Goal: Browse casually

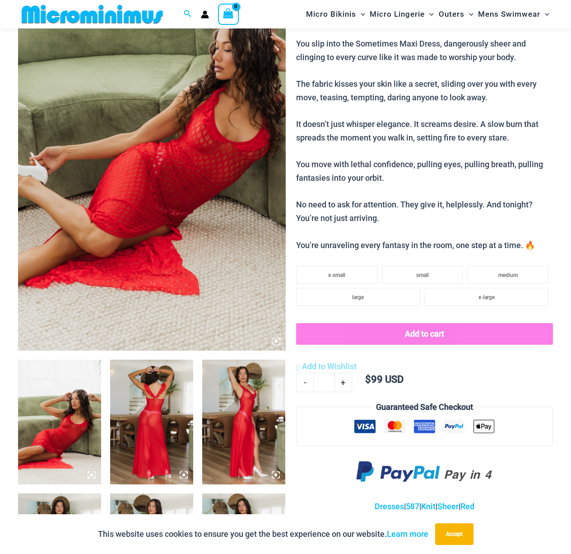
scroll to position [207, 0]
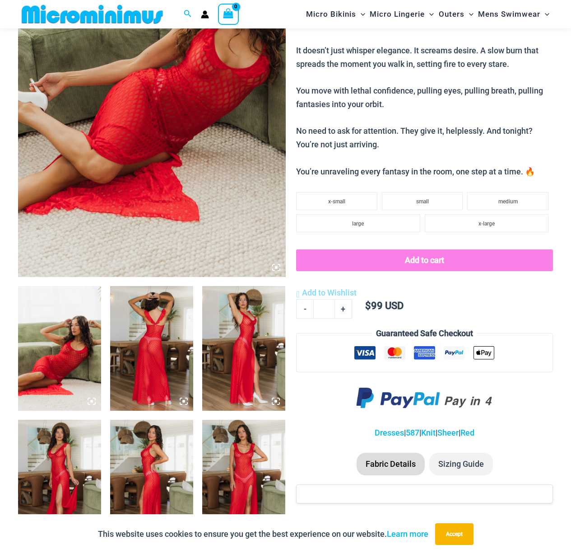
click at [66, 363] on img at bounding box center [59, 348] width 83 height 125
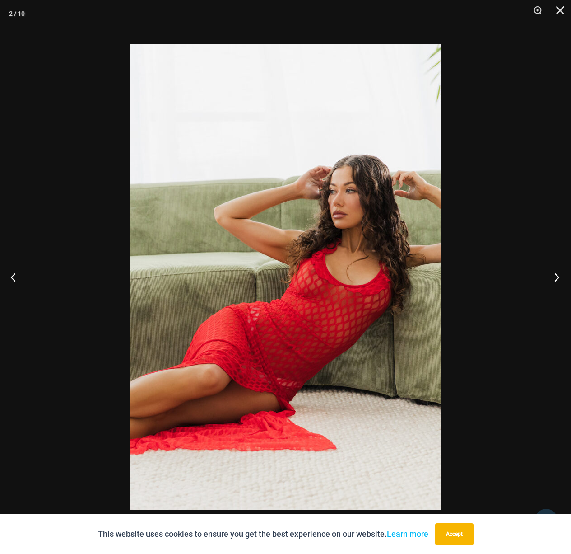
click at [559, 274] on button "Next" at bounding box center [554, 276] width 34 height 45
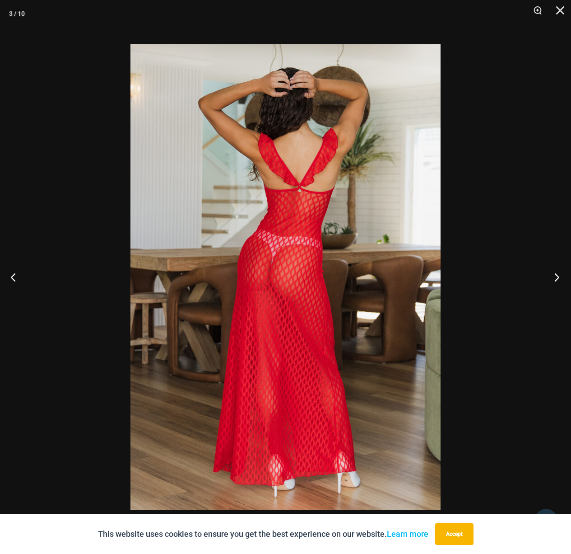
click at [559, 274] on button "Next" at bounding box center [554, 276] width 34 height 45
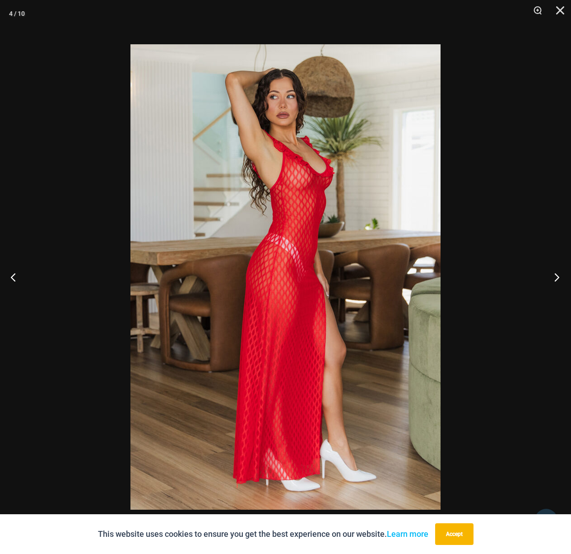
click at [559, 274] on button "Next" at bounding box center [554, 276] width 34 height 45
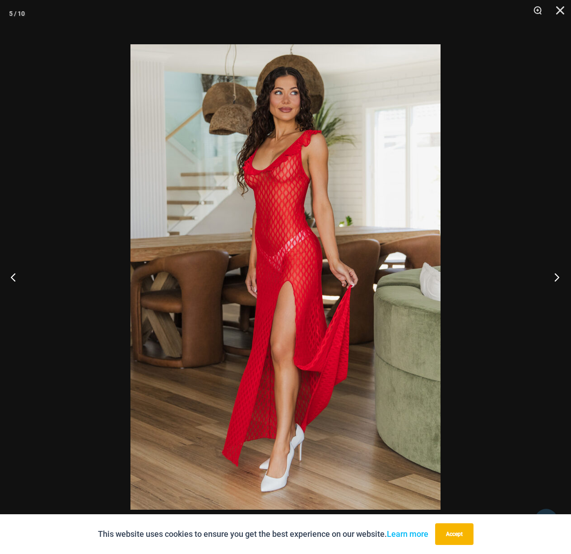
click at [559, 274] on button "Next" at bounding box center [554, 276] width 34 height 45
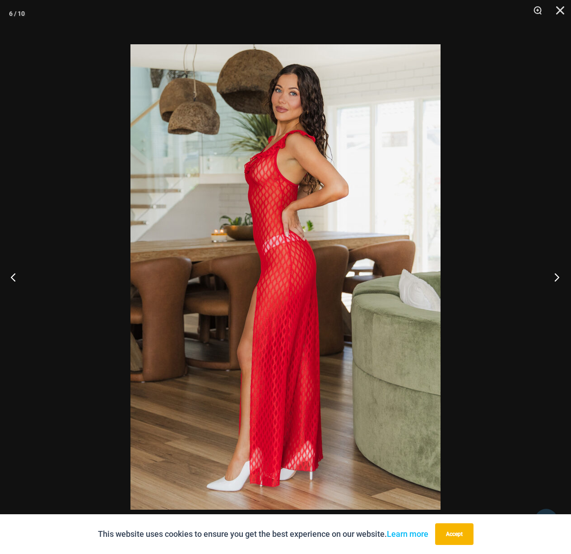
click at [559, 274] on button "Next" at bounding box center [554, 276] width 34 height 45
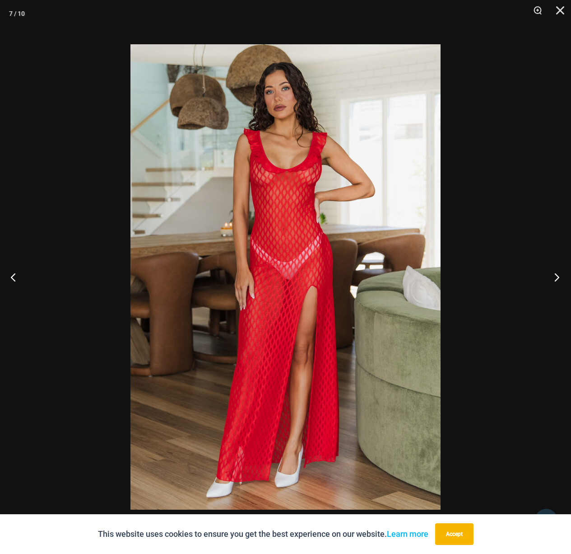
click at [559, 274] on button "Next" at bounding box center [554, 276] width 34 height 45
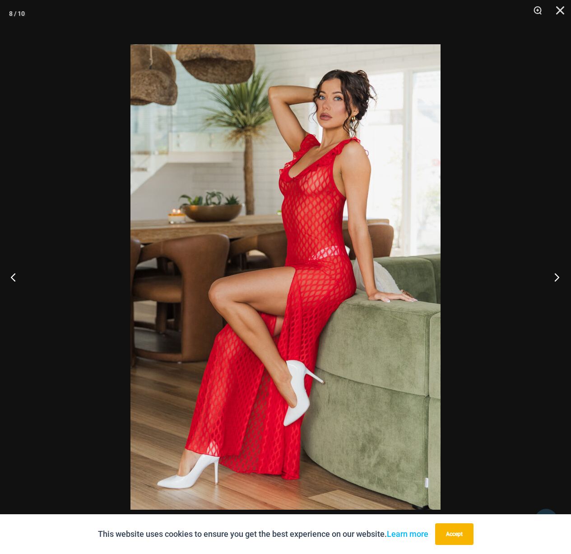
click at [559, 274] on button "Next" at bounding box center [554, 276] width 34 height 45
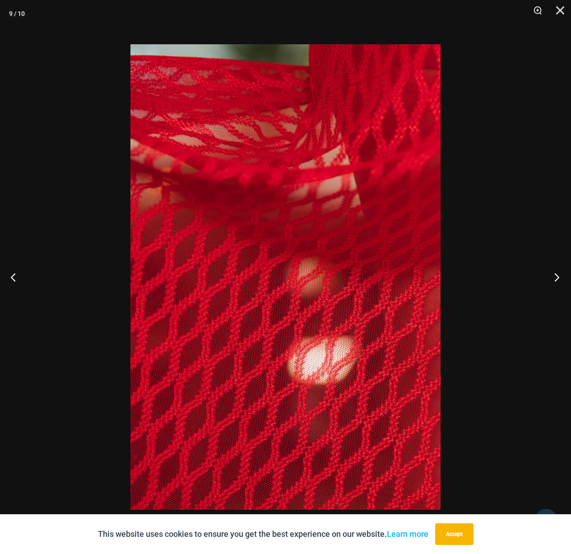
click at [560, 273] on button "Next" at bounding box center [554, 276] width 34 height 45
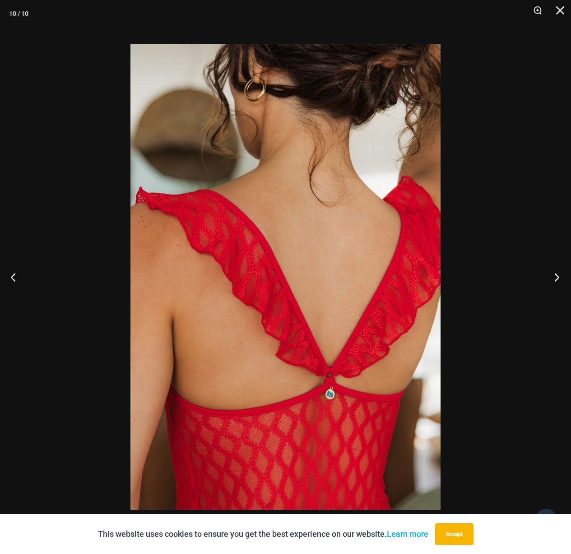
click at [560, 273] on button "Next" at bounding box center [554, 276] width 34 height 45
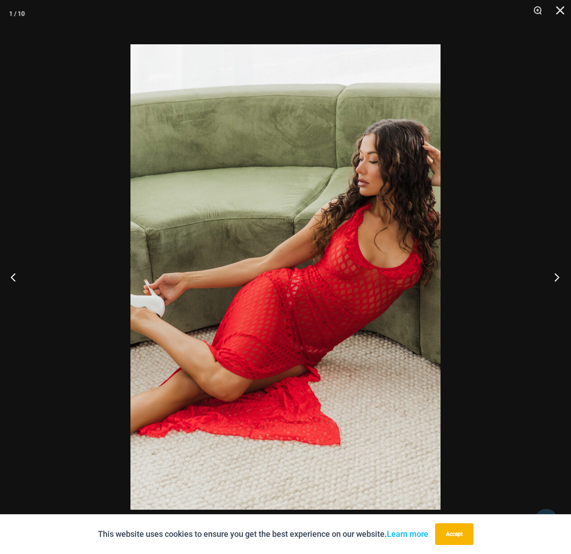
click at [560, 273] on button "Next" at bounding box center [554, 276] width 34 height 45
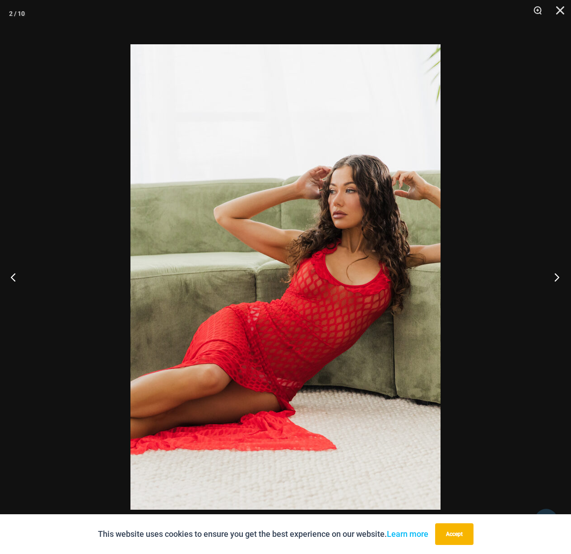
click at [560, 273] on button "Next" at bounding box center [554, 276] width 34 height 45
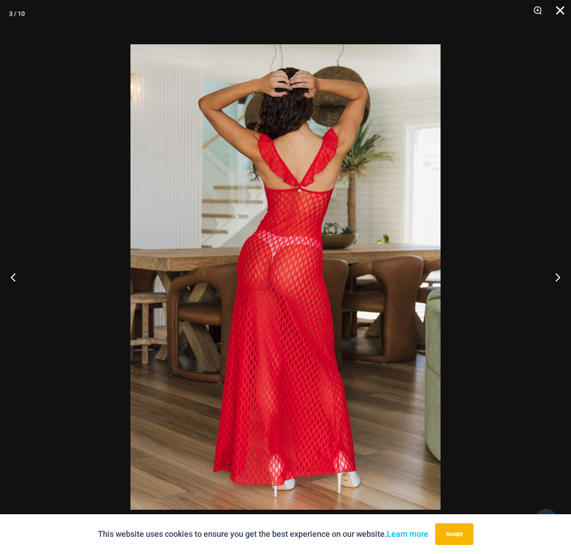
click at [560, 8] on button "Close" at bounding box center [557, 13] width 23 height 27
